Goal: Transaction & Acquisition: Obtain resource

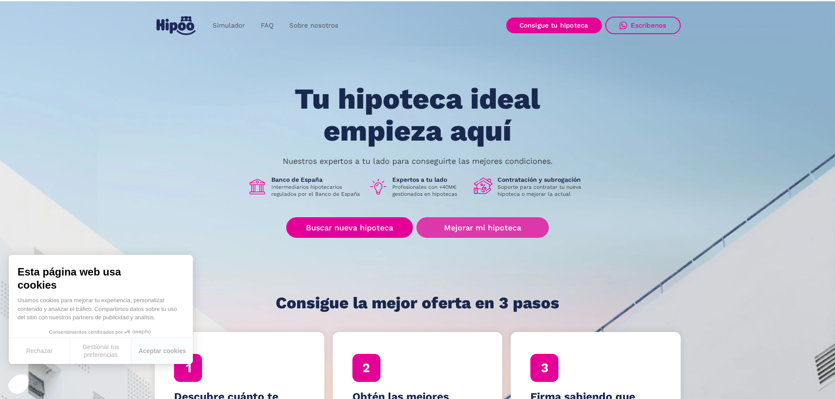
click at [429, 225] on link "Mejorar mi hipoteca" at bounding box center [483, 227] width 132 height 21
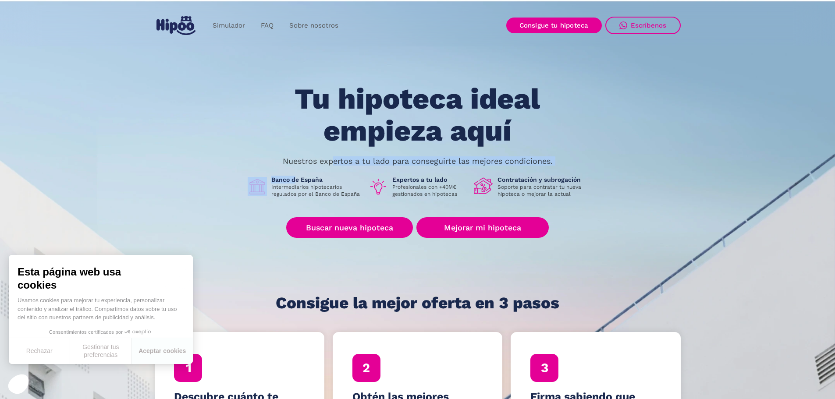
drag, startPoint x: 294, startPoint y: 177, endPoint x: 332, endPoint y: 164, distance: 40.6
click at [332, 164] on div "Tu hipoteca ideal empieza aquí Nuestros expertos a tu lado para conseguirte las…" at bounding box center [418, 197] width 526 height 229
click at [332, 164] on p "Nuestros expertos a tu lado para conseguirte las mejores condiciones." at bounding box center [418, 161] width 270 height 7
drag, startPoint x: 332, startPoint y: 164, endPoint x: 501, endPoint y: 152, distance: 168.8
click at [501, 152] on div "Tu hipoteca ideal empieza aquí Nuestros expertos a tu lado para conseguirte las…" at bounding box center [418, 197] width 526 height 229
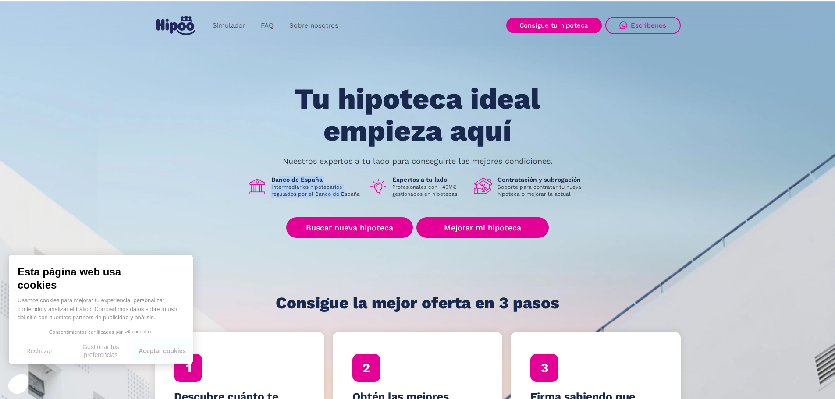
drag, startPoint x: 280, startPoint y: 183, endPoint x: 343, endPoint y: 197, distance: 64.6
click at [343, 196] on div "Banco de España Intermediarios hipotecarios regulados por el Banco de España" at bounding box center [316, 187] width 90 height 22
drag, startPoint x: 424, startPoint y: 196, endPoint x: 445, endPoint y: 195, distance: 20.6
click at [445, 195] on p "Profesionales con +40M€ gestionados en hipotecas" at bounding box center [429, 191] width 75 height 14
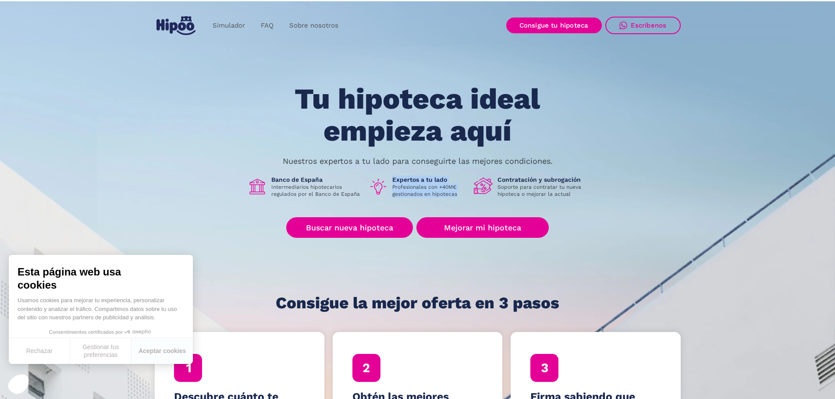
drag, startPoint x: 445, startPoint y: 195, endPoint x: 403, endPoint y: 173, distance: 47.5
click at [403, 173] on div "Tu hipoteca ideal empieza aquí Nuestros expertos a tu lado para conseguirte las…" at bounding box center [418, 197] width 526 height 229
drag, startPoint x: 563, startPoint y: 191, endPoint x: 507, endPoint y: 181, distance: 57.1
click at [507, 181] on div "Contratación y subrogación Soporte para contratar tu nueva hipoteca o mejorar l…" at bounding box center [543, 187] width 90 height 22
click at [507, 181] on h1 "Contratación y subrogación" at bounding box center [543, 180] width 90 height 8
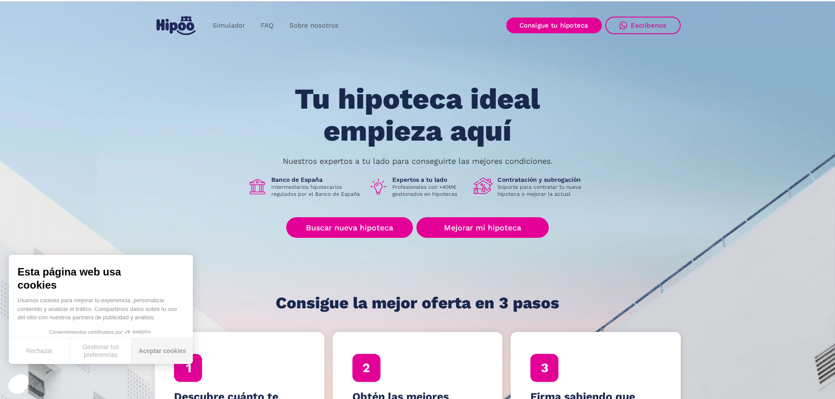
click at [142, 343] on button "Aceptar cookies" at bounding box center [162, 351] width 61 height 26
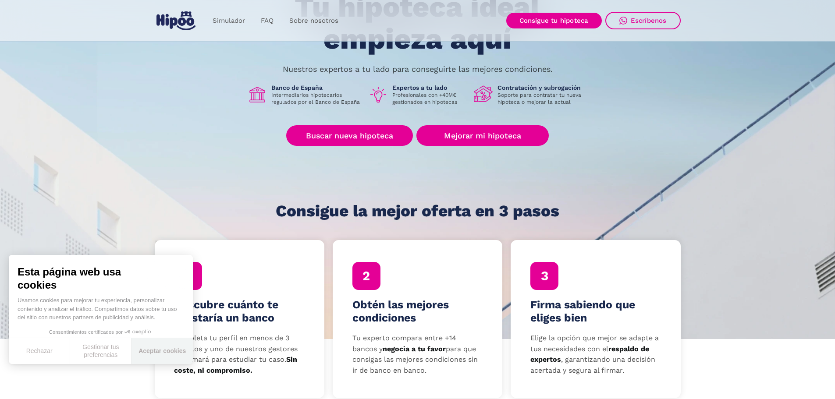
scroll to position [132, 0]
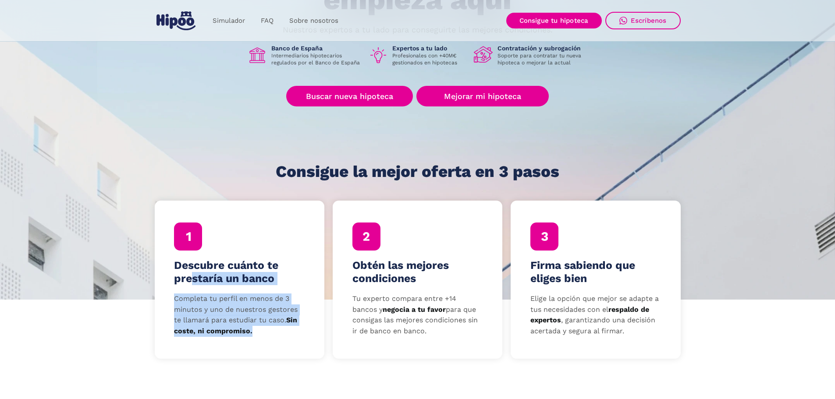
drag, startPoint x: 191, startPoint y: 288, endPoint x: 270, endPoint y: 337, distance: 93.0
click at [270, 337] on div "Descubre cuánto te prestaría un banco Completa tu perfil en menos de 3 minutos …" at bounding box center [240, 280] width 170 height 158
click at [270, 337] on p "Completa tu perfil en menos de 3 minutos y uno de nuestros gestores te llamará …" at bounding box center [239, 315] width 131 height 43
drag, startPoint x: 270, startPoint y: 337, endPoint x: 192, endPoint y: 269, distance: 102.9
click at [192, 269] on div "Descubre cuánto te prestaría un banco Completa tu perfil en menos de 3 minutos …" at bounding box center [240, 280] width 170 height 158
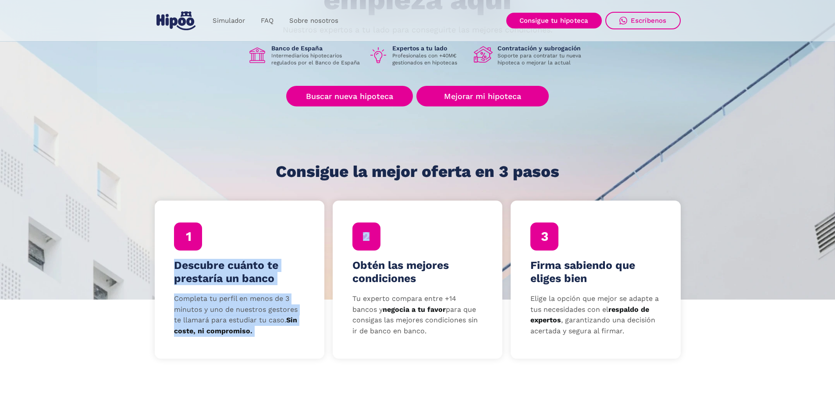
click at [192, 269] on h4 "Descubre cuánto te prestaría un banco" at bounding box center [239, 272] width 131 height 26
drag, startPoint x: 192, startPoint y: 269, endPoint x: 290, endPoint y: 347, distance: 124.5
click at [290, 347] on div "Descubre cuánto te prestaría un banco Completa tu perfil en menos de 3 minutos …" at bounding box center [240, 280] width 170 height 158
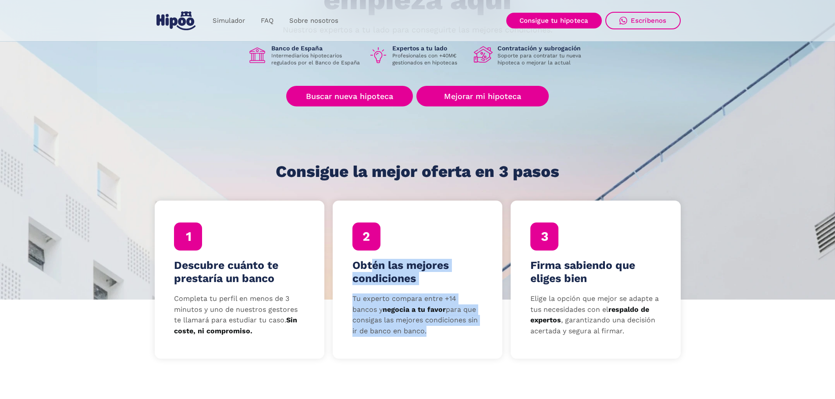
drag, startPoint x: 425, startPoint y: 333, endPoint x: 370, endPoint y: 271, distance: 83.3
click at [370, 271] on div "Obtén las mejores condiciones Tu experto compara entre +14 bancos y negocia a t…" at bounding box center [418, 280] width 170 height 158
click at [370, 271] on h4 "Obtén las mejores condiciones" at bounding box center [418, 272] width 131 height 26
drag, startPoint x: 370, startPoint y: 271, endPoint x: 436, endPoint y: 332, distance: 90.0
click at [436, 332] on div "Obtén las mejores condiciones Tu experto compara entre +14 bancos y negocia a t…" at bounding box center [418, 280] width 170 height 158
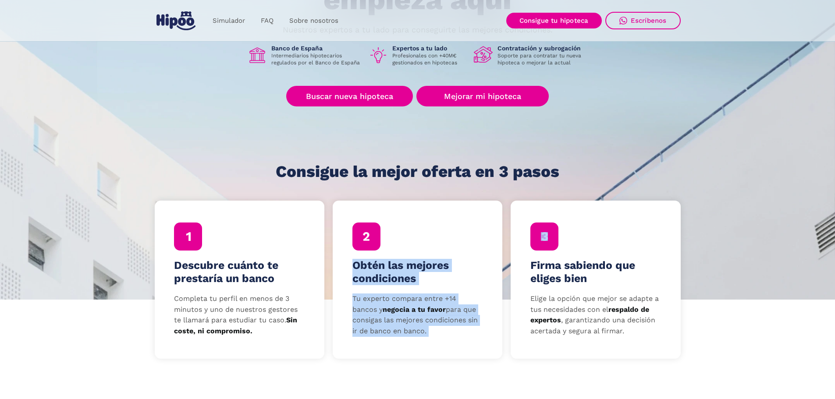
click at [436, 332] on p "Tu experto compara entre +14 bancos y negocia a tu favor para que consigas las …" at bounding box center [418, 315] width 131 height 43
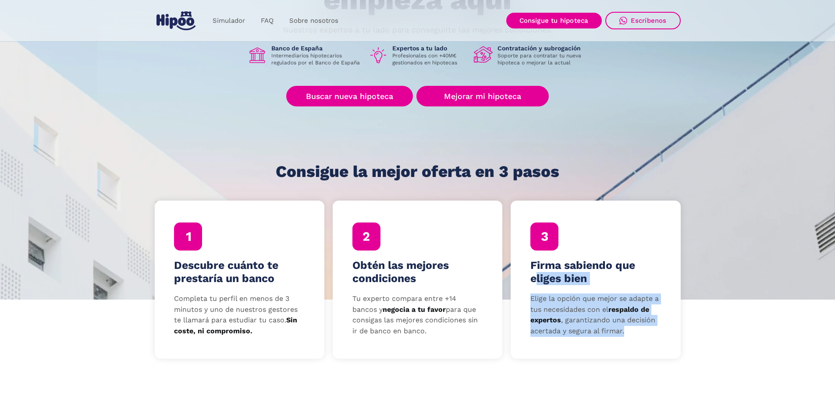
drag, startPoint x: 538, startPoint y: 273, endPoint x: 632, endPoint y: 333, distance: 111.2
click at [632, 333] on div "Firma sabiendo que eliges bien Elige la opción que mejor se adapte a tus necesi…" at bounding box center [596, 280] width 170 height 158
click at [632, 333] on p "Elige la opción que mejor se adapte a tus necesidades con el respaldo de expert…" at bounding box center [596, 315] width 131 height 43
drag, startPoint x: 632, startPoint y: 333, endPoint x: 573, endPoint y: 279, distance: 79.8
click at [573, 279] on div "Firma sabiendo que eliges bien Elige la opción que mejor se adapte a tus necesi…" at bounding box center [596, 280] width 170 height 158
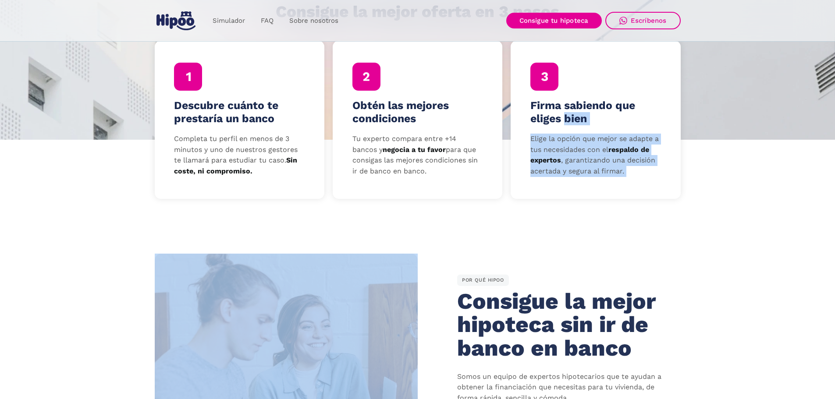
scroll to position [307, 0]
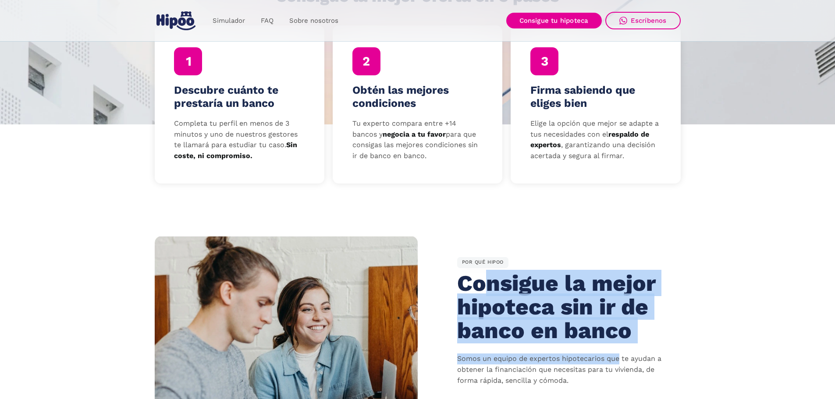
drag, startPoint x: 480, startPoint y: 273, endPoint x: 621, endPoint y: 360, distance: 165.7
click at [621, 360] on div "POR QUÉ HIPOO Consigue la mejor hipoteca sin ir de banco en banco Somos un equi…" at bounding box center [549, 361] width 263 height 209
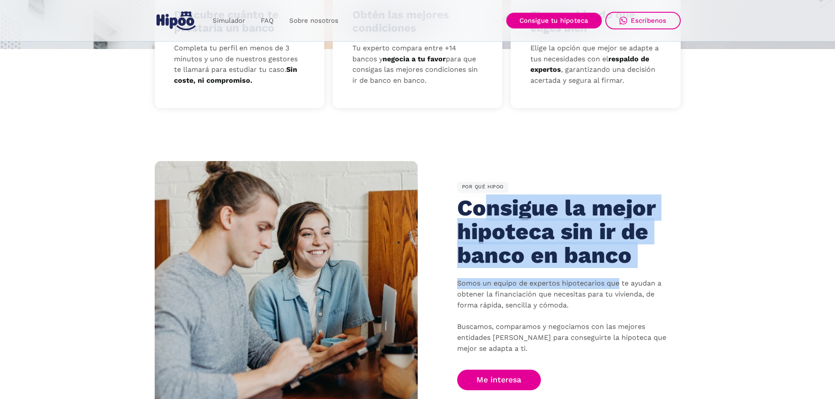
scroll to position [395, 0]
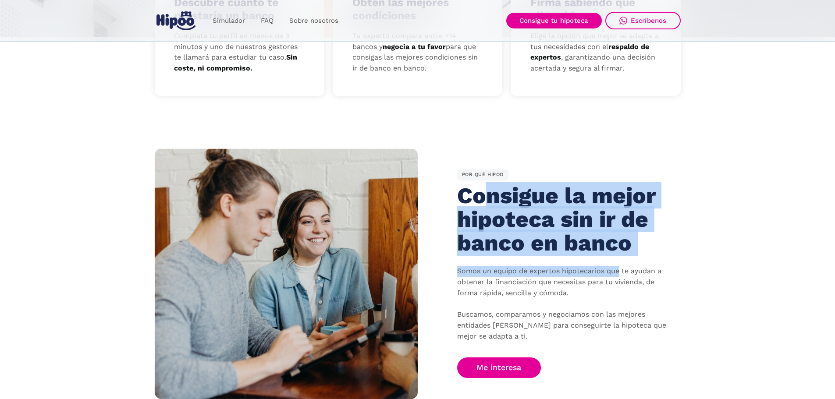
click at [533, 277] on p "Somos un equipo de expertos hipotecarios que te ayudan a obtener la financiació…" at bounding box center [562, 304] width 210 height 76
drag, startPoint x: 509, startPoint y: 266, endPoint x: 595, endPoint y: 298, distance: 91.0
click at [595, 298] on div "POR QUÉ HIPOO Consigue la mejor hipoteca sin ir de banco en banco Somos un equi…" at bounding box center [549, 274] width 263 height 209
click at [595, 298] on p "Somos un equipo de expertos hipotecarios que te ayudan a obtener la financiació…" at bounding box center [562, 304] width 210 height 76
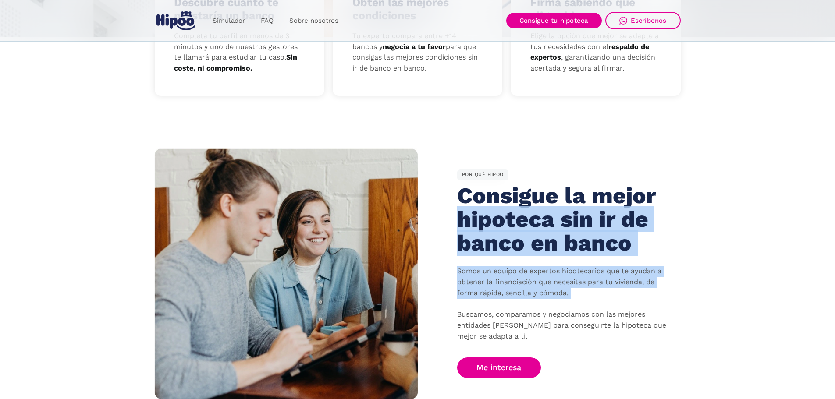
drag, startPoint x: 595, startPoint y: 298, endPoint x: 488, endPoint y: 218, distance: 133.4
click at [488, 218] on div "POR QUÉ HIPOO Consigue la mejor hipoteca sin ir de banco en banco Somos un equi…" at bounding box center [549, 274] width 263 height 209
click at [488, 218] on h2 "Consigue la mejor hipoteca sin ir de banco en banco" at bounding box center [558, 219] width 202 height 71
drag, startPoint x: 488, startPoint y: 218, endPoint x: 589, endPoint y: 288, distance: 123.0
click at [589, 288] on div "POR QUÉ HIPOO Consigue la mejor hipoteca sin ir de banco en banco Somos un equi…" at bounding box center [549, 274] width 263 height 209
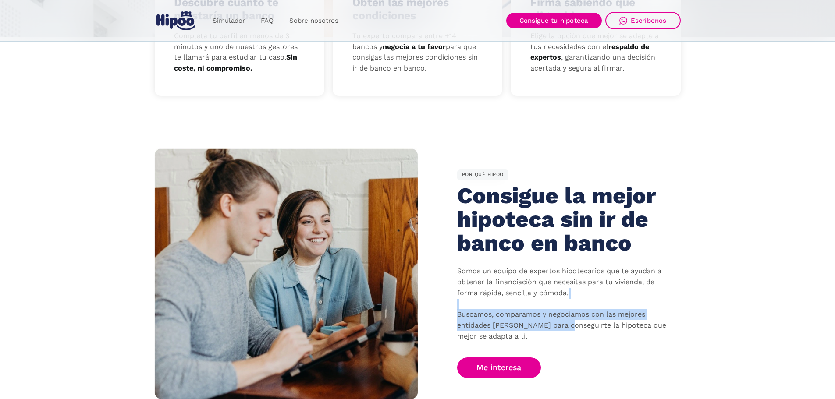
drag, startPoint x: 605, startPoint y: 309, endPoint x: 581, endPoint y: 339, distance: 39.0
click at [570, 327] on p "Somos un equipo de expertos hipotecarios que te ayudan a obtener la financiació…" at bounding box center [562, 304] width 210 height 76
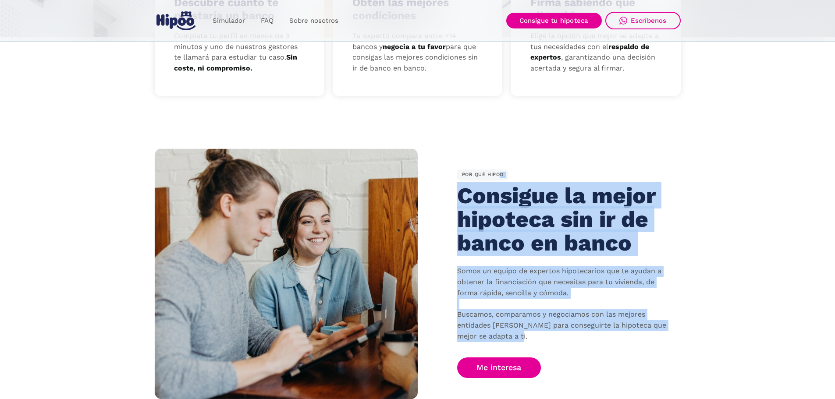
drag, startPoint x: 581, startPoint y: 339, endPoint x: 492, endPoint y: 171, distance: 190.4
click at [492, 171] on div "POR QUÉ HIPOO Consigue la mejor hipoteca sin ir de banco en banco Somos un equi…" at bounding box center [549, 274] width 263 height 209
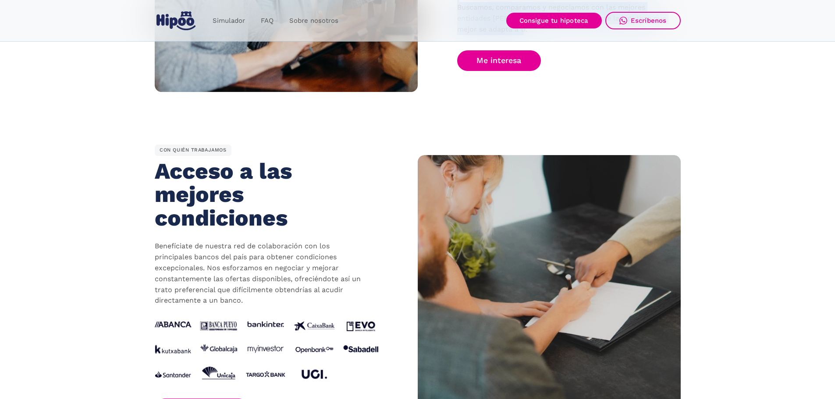
scroll to position [789, 0]
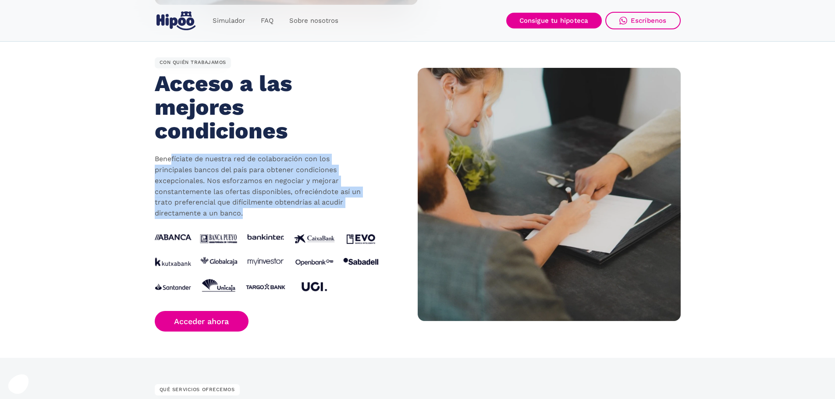
drag, startPoint x: 174, startPoint y: 150, endPoint x: 256, endPoint y: 212, distance: 103.6
click at [256, 212] on div "CON QUIÉN TRABAJAMOS Acceso a las mejores condiciones Benefíciate de nuestra re…" at bounding box center [286, 194] width 263 height 274
click at [256, 212] on p "Benefíciate de nuestra red de colaboración con los principales bancos del país …" at bounding box center [260, 186] width 210 height 65
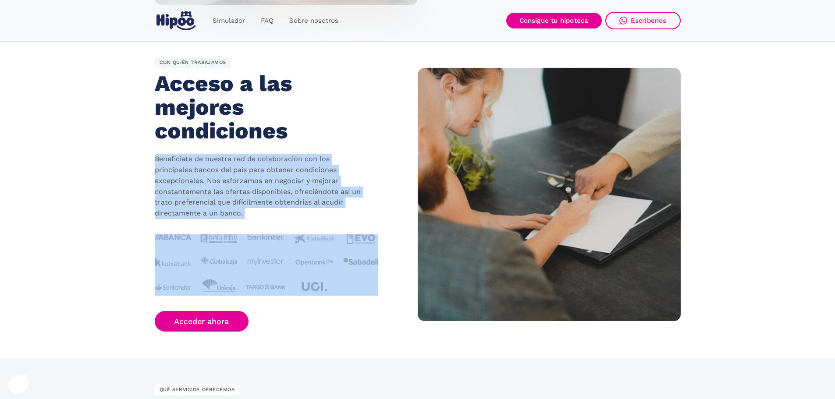
drag, startPoint x: 256, startPoint y: 212, endPoint x: 177, endPoint y: 158, distance: 95.8
click at [177, 158] on p "Benefíciate de nuestra red de colaboración con los principales bancos del país …" at bounding box center [260, 186] width 210 height 65
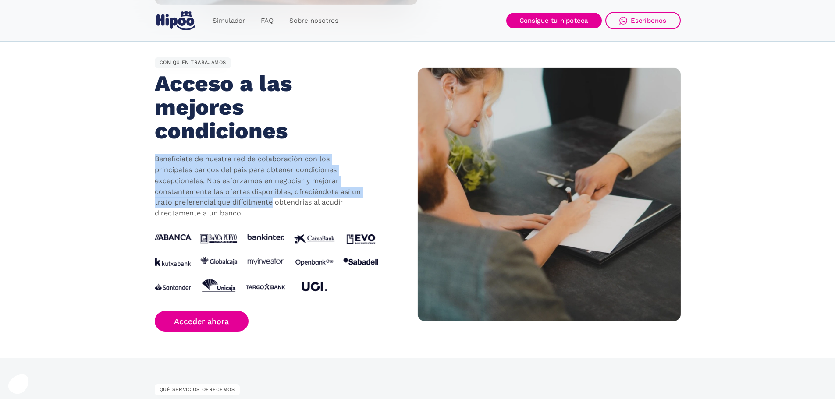
drag, startPoint x: 177, startPoint y: 158, endPoint x: 268, endPoint y: 202, distance: 101.4
click at [268, 202] on p "Benefíciate de nuestra red de colaboración con los principales bancos del país …" at bounding box center [260, 186] width 210 height 65
drag, startPoint x: 279, startPoint y: 210, endPoint x: 180, endPoint y: 155, distance: 113.5
click at [180, 155] on p "Benefíciate de nuestra red de colaboración con los principales bancos del país …" at bounding box center [260, 186] width 210 height 65
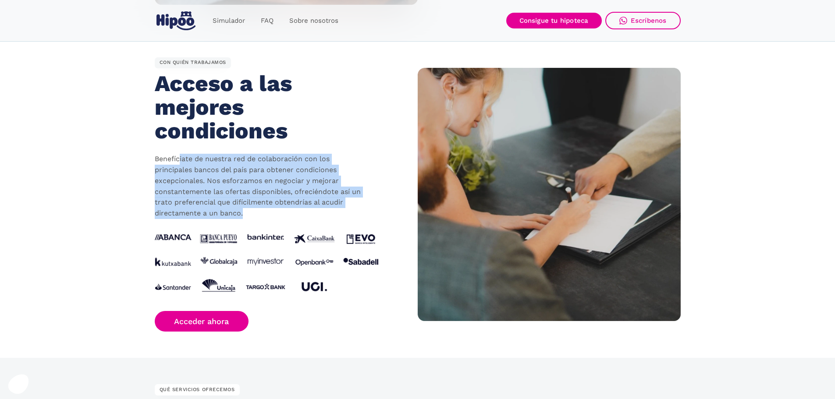
click at [180, 155] on p "Benefíciate de nuestra red de colaboración con los principales bancos del país …" at bounding box center [260, 186] width 210 height 65
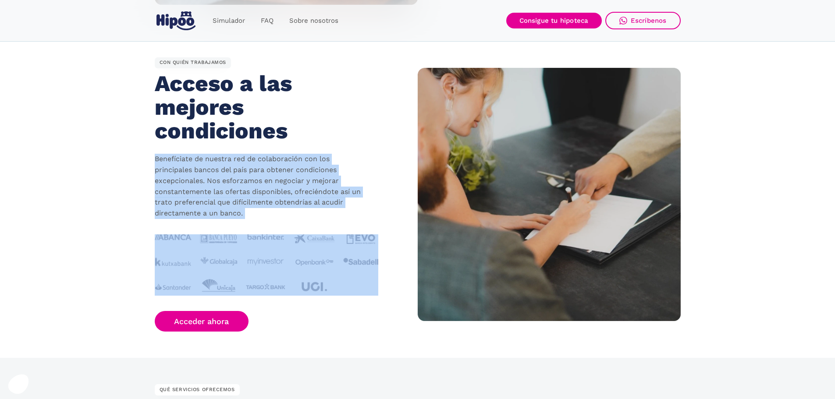
drag, startPoint x: 180, startPoint y: 155, endPoint x: 280, endPoint y: 212, distance: 115.5
click at [280, 212] on p "Benefíciate de nuestra red de colaboración con los principales bancos del país …" at bounding box center [260, 186] width 210 height 65
drag, startPoint x: 280, startPoint y: 212, endPoint x: 157, endPoint y: 158, distance: 134.9
click at [157, 158] on p "Benefíciate de nuestra red de colaboración con los principales bancos del país …" at bounding box center [260, 186] width 210 height 65
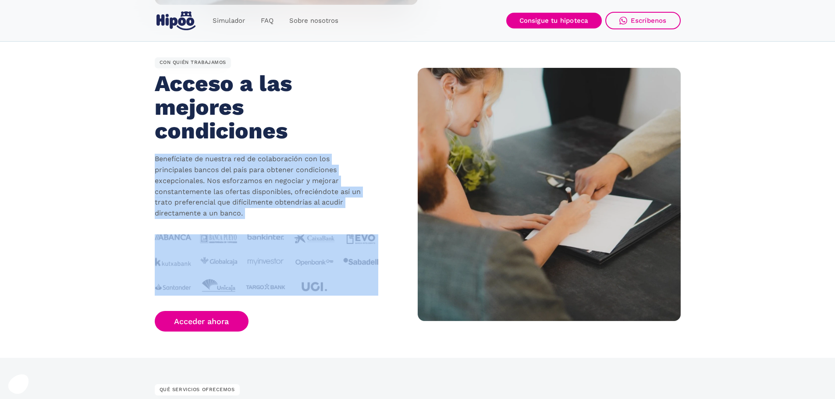
click at [157, 158] on p "Benefíciate de nuestra red de colaboración con los principales bancos del país …" at bounding box center [260, 186] width 210 height 65
drag, startPoint x: 157, startPoint y: 158, endPoint x: 296, endPoint y: 219, distance: 152.0
click at [296, 219] on p "Benefíciate de nuestra red de colaboración con los principales bancos del país …" at bounding box center [260, 186] width 210 height 65
drag, startPoint x: 296, startPoint y: 219, endPoint x: 187, endPoint y: 167, distance: 120.4
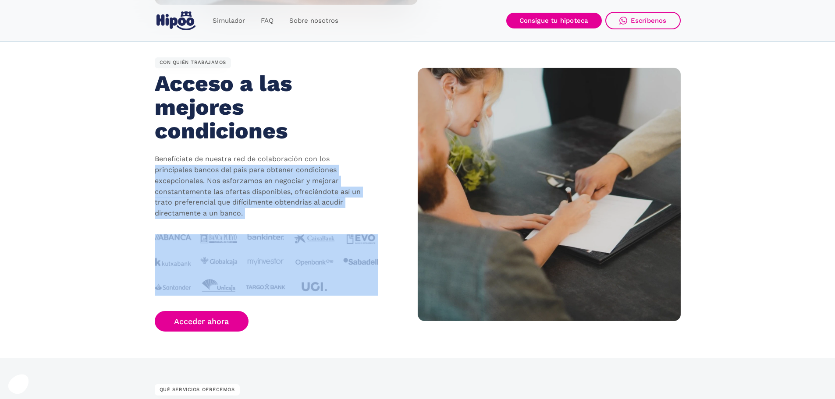
click at [187, 167] on p "Benefíciate de nuestra red de colaboración con los principales bancos del país …" at bounding box center [260, 186] width 210 height 65
click at [271, 212] on p "Benefíciate de nuestra red de colaboración con los principales bancos del país …" at bounding box center [260, 186] width 210 height 65
drag, startPoint x: 271, startPoint y: 212, endPoint x: 182, endPoint y: 160, distance: 103.2
click at [182, 160] on p "Benefíciate de nuestra red de colaboración con los principales bancos del país …" at bounding box center [260, 186] width 210 height 65
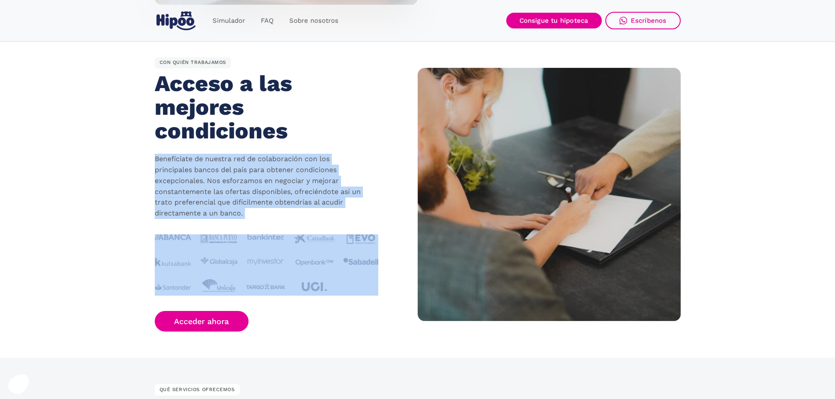
drag, startPoint x: 182, startPoint y: 160, endPoint x: 272, endPoint y: 216, distance: 105.7
click at [272, 216] on p "Benefíciate de nuestra red de colaboración con los principales bancos del país …" at bounding box center [260, 186] width 210 height 65
click at [272, 215] on p "Benefíciate de nuestra red de colaboración con los principales bancos del país …" at bounding box center [260, 186] width 210 height 65
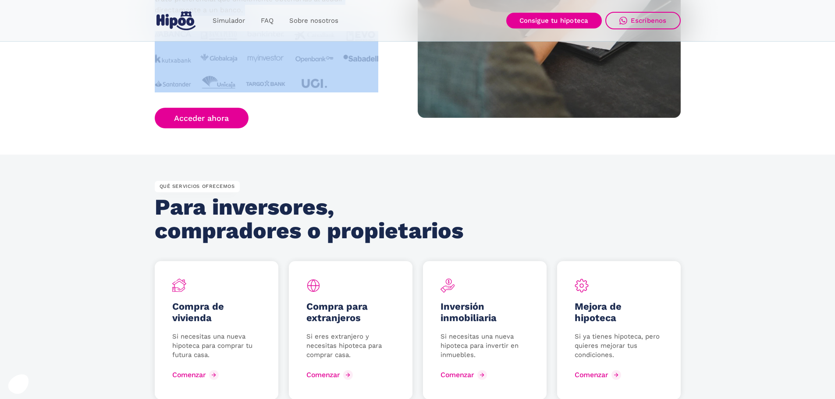
scroll to position [1008, 0]
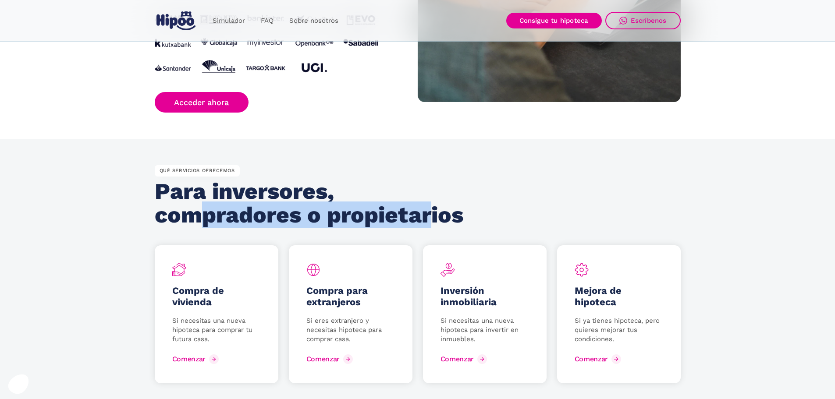
drag, startPoint x: 199, startPoint y: 205, endPoint x: 428, endPoint y: 204, distance: 228.9
click at [428, 204] on h2 "Para inversores, compradores o propietarios" at bounding box center [312, 203] width 314 height 47
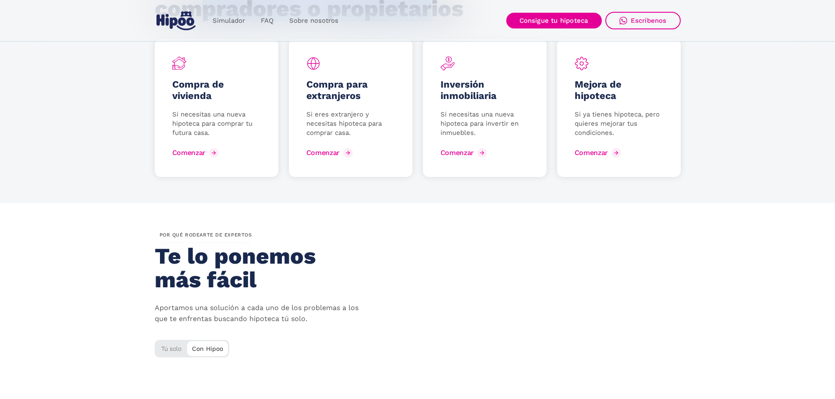
scroll to position [1228, 0]
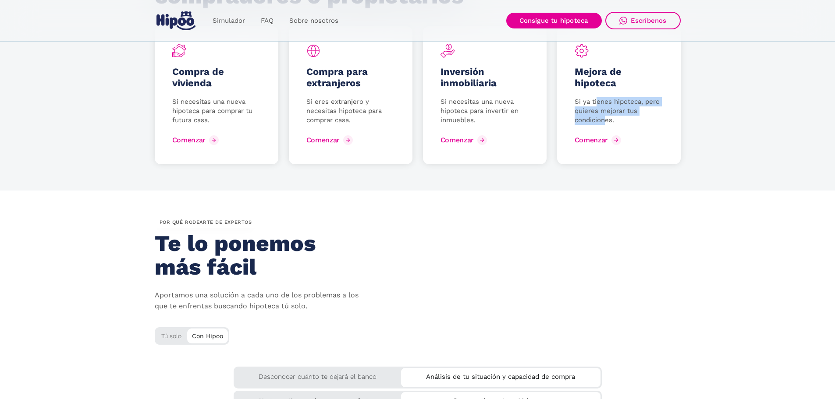
drag
click at [597, 103] on p "Si ya tienes hipoteca, pero quieres mejorar tus condiciones." at bounding box center [619, 111] width 89 height 28
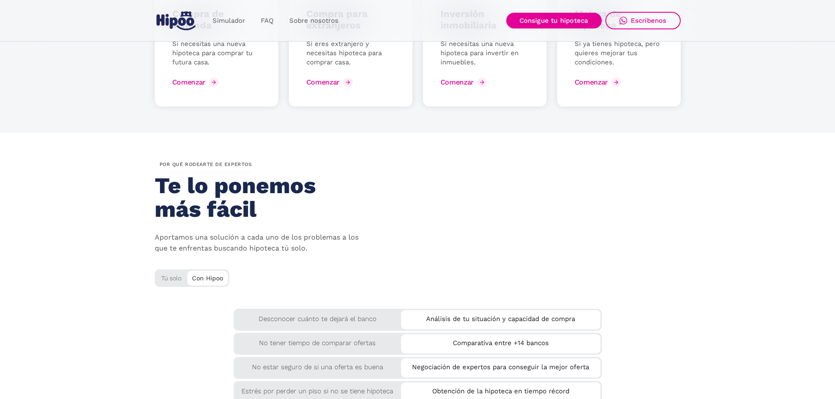
scroll to position [1359, 0]
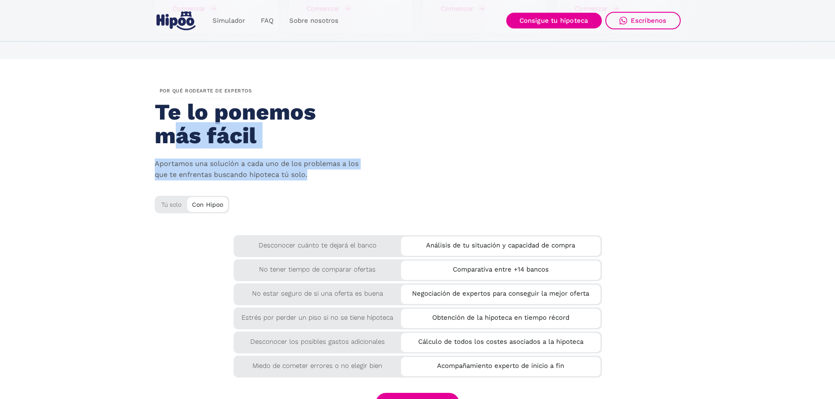
click at [385, 171] on div "por QUÉ rodearte de expertos Te lo ponemos más fácil Aportamos una solución a c…" at bounding box center [418, 157] width 526 height 143
click at [386, 171] on div "por QUÉ rodearte de expertos Te lo ponemos más fácil Aportamos una solución a c…" at bounding box center [418, 157] width 526 height 143
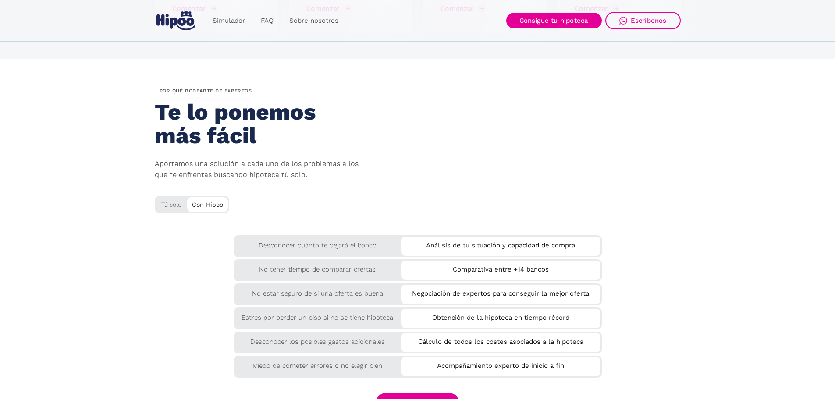
click at [173, 276] on div "Desconocer cuánto te dejará el banco Análisis de tu situación y capacidad de co…" at bounding box center [418, 305] width 526 height 140
click at [184, 200] on div "Tú solo" at bounding box center [192, 203] width 75 height 14
click at [176, 200] on div "Tú solo" at bounding box center [192, 203] width 75 height 14
click at [172, 200] on div "Tú solo" at bounding box center [192, 203] width 75 height 14
click at [171, 203] on div "Tú solo" at bounding box center [192, 203] width 75 height 14
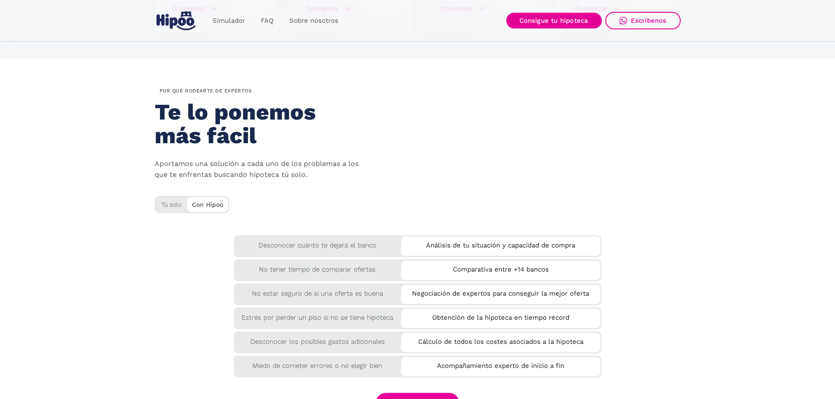
click at [199, 202] on div "Con Hipoo" at bounding box center [207, 203] width 41 height 13
click at [185, 203] on div "Tú solo" at bounding box center [192, 203] width 75 height 14
drag, startPoint x: 176, startPoint y: 203, endPoint x: 219, endPoint y: 202, distance: 43.0
click at [219, 202] on div "Tú solo Con Hipoo" at bounding box center [192, 212] width 75 height 32
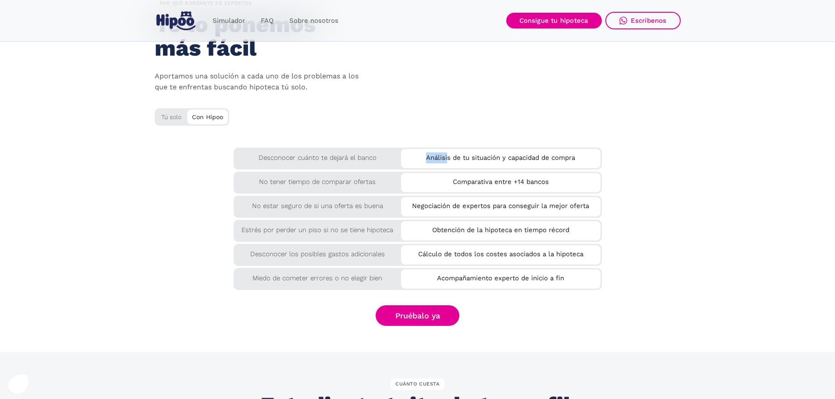
drag, startPoint x: 453, startPoint y: 149, endPoint x: 532, endPoint y: 157, distance: 78.9
click at [532, 157] on div "Análisis de tu situación y capacidad de compra" at bounding box center [501, 156] width 200 height 14
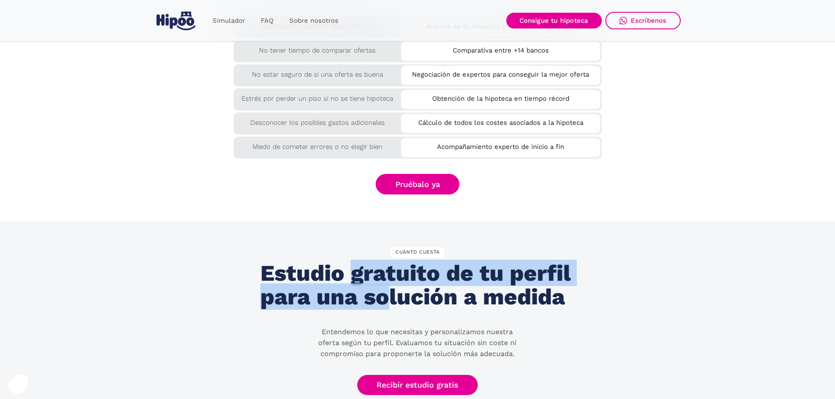
drag, startPoint x: 433, startPoint y: 277, endPoint x: 387, endPoint y: 292, distance: 48.5
click at [387, 292] on h2 "Estudio gratuito de tu perfil para una solución a medida" at bounding box center [417, 285] width 314 height 47
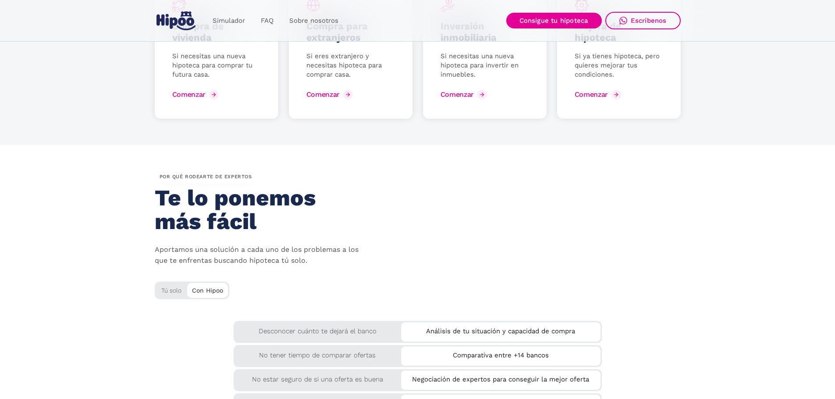
scroll to position [1228, 0]
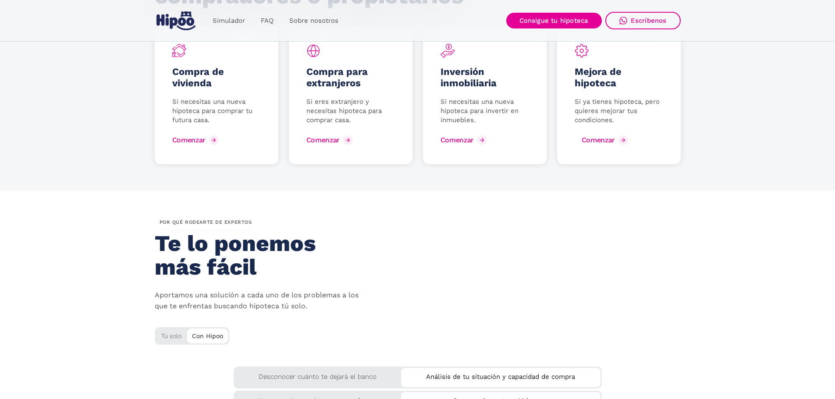
click at [613, 139] on div "Comenzar" at bounding box center [598, 140] width 33 height 8
